Goal: Transaction & Acquisition: Purchase product/service

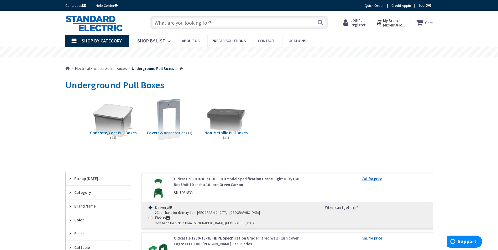
click at [108, 67] on span "Electrical Enclosures and Boxes" at bounding box center [101, 68] width 52 height 5
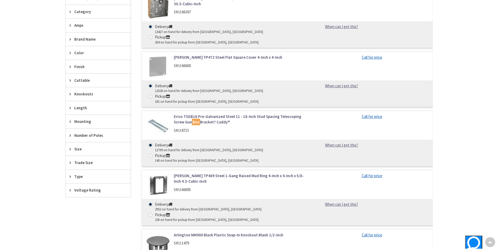
scroll to position [213, 0]
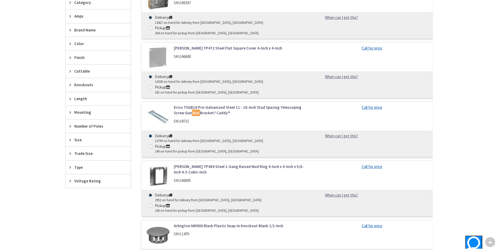
click at [75, 99] on span "Length" at bounding box center [95, 99] width 43 height 6
click at [80, 162] on button "Show more" at bounding box center [98, 162] width 65 height 9
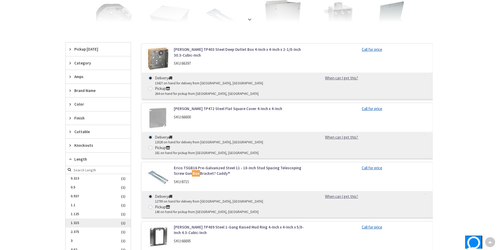
scroll to position [293, 0]
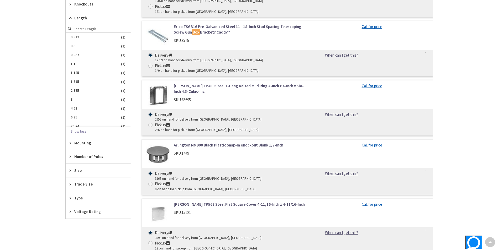
click at [82, 142] on span "Mounting" at bounding box center [95, 143] width 43 height 6
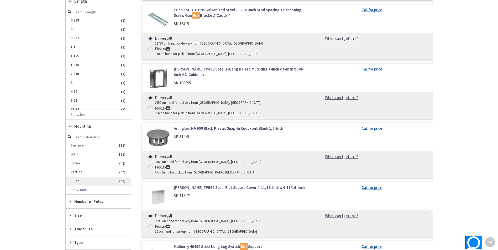
scroll to position [320, 0]
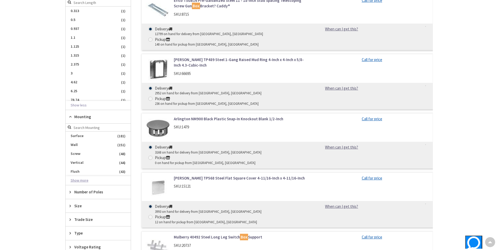
click at [83, 182] on button "Show more" at bounding box center [98, 180] width 65 height 9
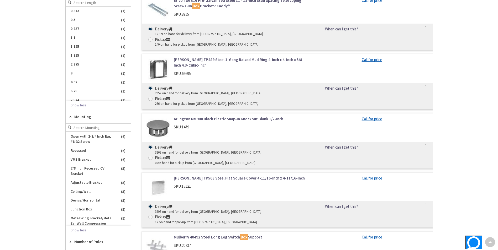
scroll to position [236, 0]
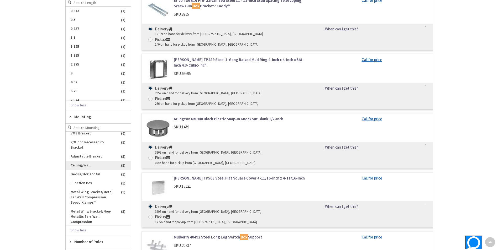
click at [85, 167] on span "Ceiling/Wall" at bounding box center [98, 165] width 65 height 9
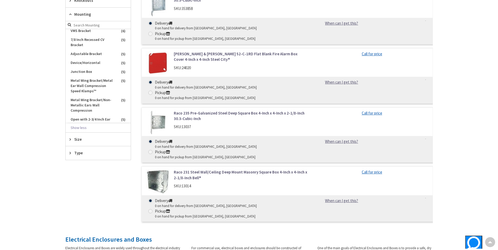
scroll to position [260, 0]
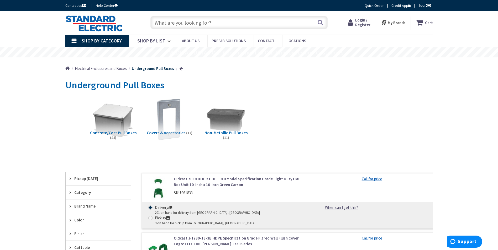
click at [110, 71] on span "Electrical Enclosures and Boxes" at bounding box center [101, 68] width 52 height 5
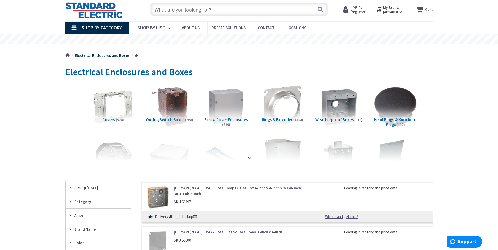
scroll to position [26, 0]
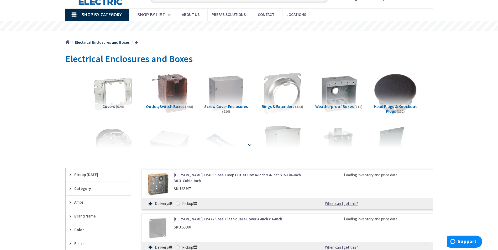
click at [248, 145] on strong at bounding box center [249, 145] width 6 height 6
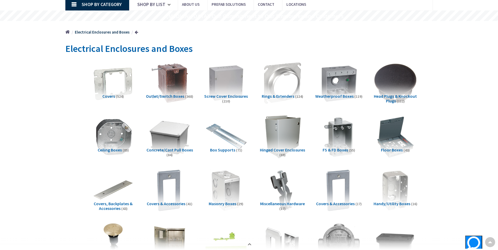
scroll to position [35, 0]
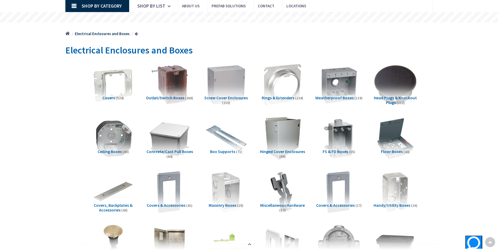
click at [226, 77] on img at bounding box center [226, 85] width 48 height 48
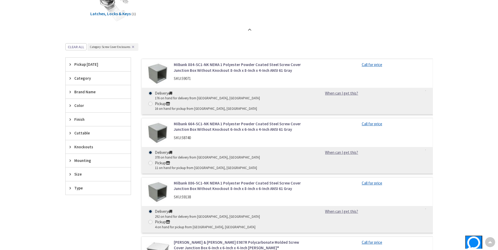
scroll to position [413, 0]
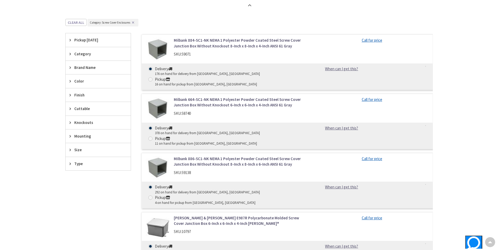
click at [70, 150] on icon at bounding box center [72, 150] width 4 height 4
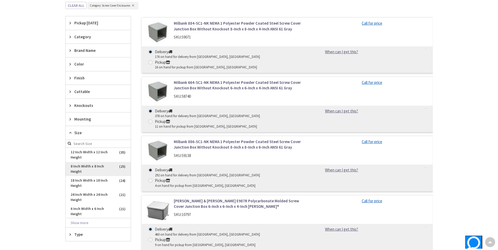
scroll to position [439, 0]
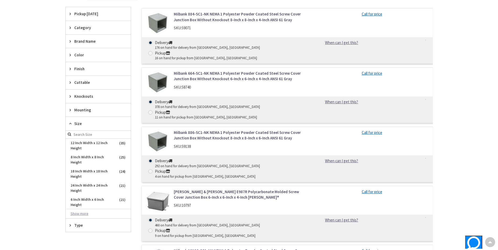
click at [76, 214] on button "Show more" at bounding box center [98, 214] width 65 height 9
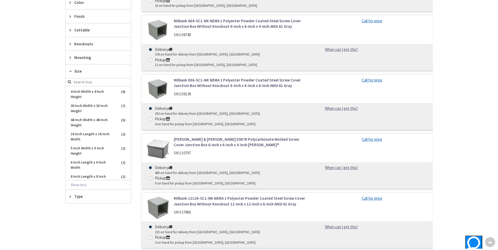
scroll to position [111, 0]
click at [90, 123] on span "48 Inch Width x 48 Inch Height" at bounding box center [98, 124] width 65 height 14
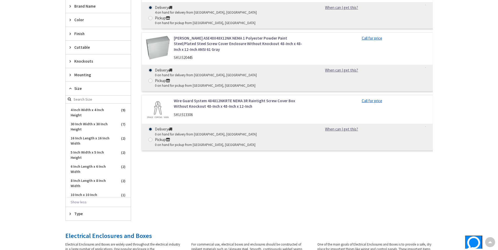
scroll to position [136, 0]
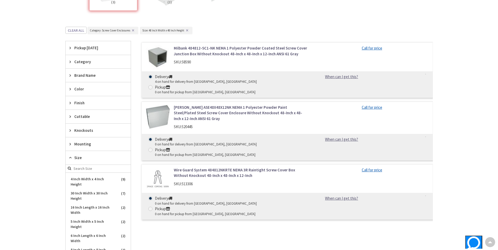
click at [245, 105] on link "[PERSON_NAME] ASE48X48X12NK NEMA 1 Polyester Powder Paint Steel/Plated Steel Sc…" at bounding box center [241, 113] width 134 height 17
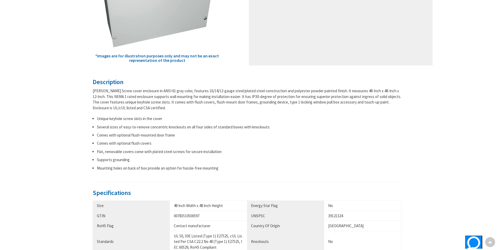
scroll to position [27, 0]
